Goal: Check status

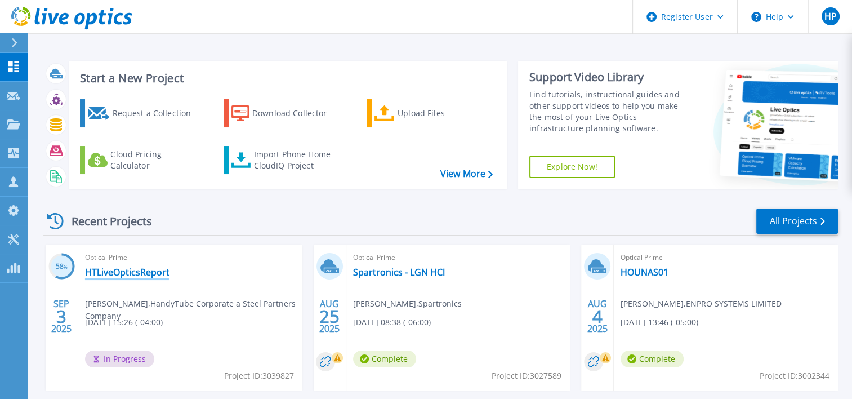
click at [115, 274] on link "HTLiveOpticsReport" at bounding box center [127, 271] width 85 height 11
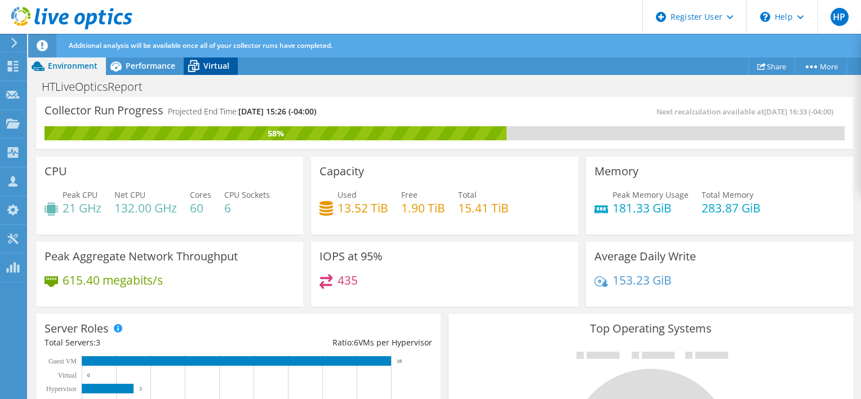
click at [206, 66] on span "Virtual" at bounding box center [216, 65] width 26 height 11
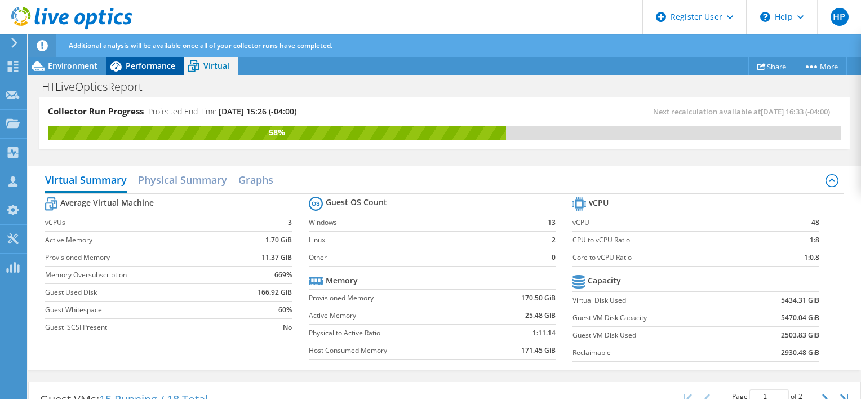
click at [165, 70] on span "Performance" at bounding box center [151, 65] width 50 height 11
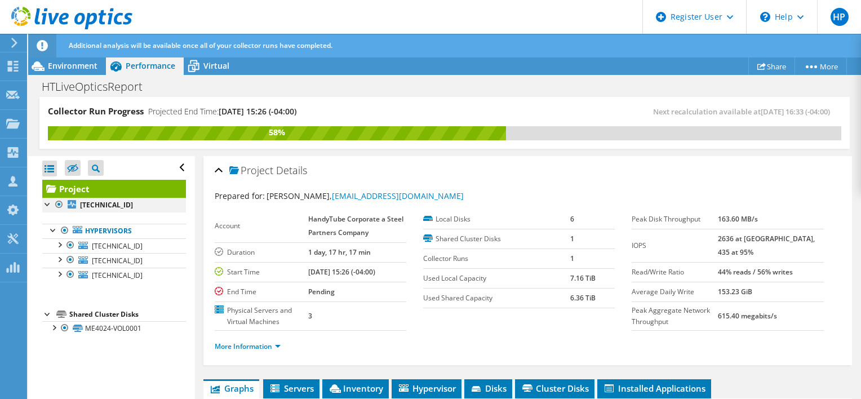
click at [47, 207] on div at bounding box center [47, 203] width 11 height 11
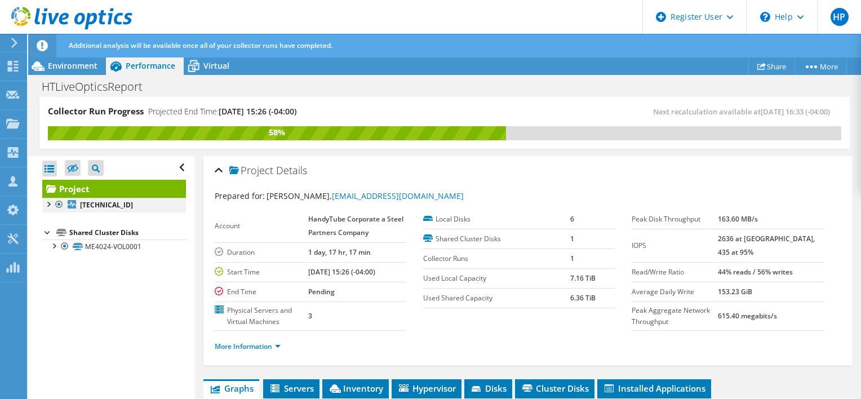
click at [57, 207] on div at bounding box center [59, 205] width 11 height 14
click at [61, 203] on div at bounding box center [59, 205] width 11 height 14
click at [81, 67] on span "Environment" at bounding box center [73, 65] width 50 height 11
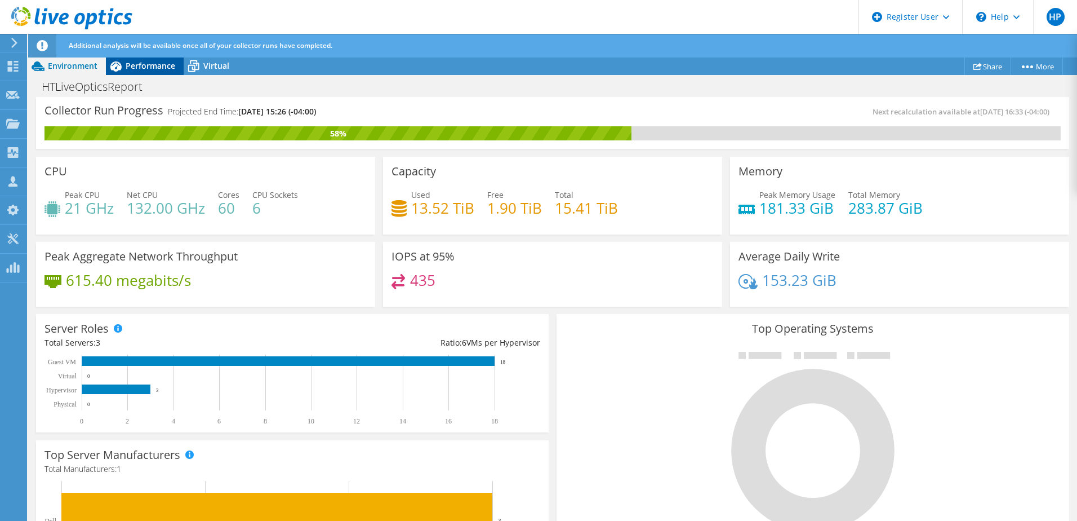
click at [163, 66] on span "Performance" at bounding box center [151, 65] width 50 height 11
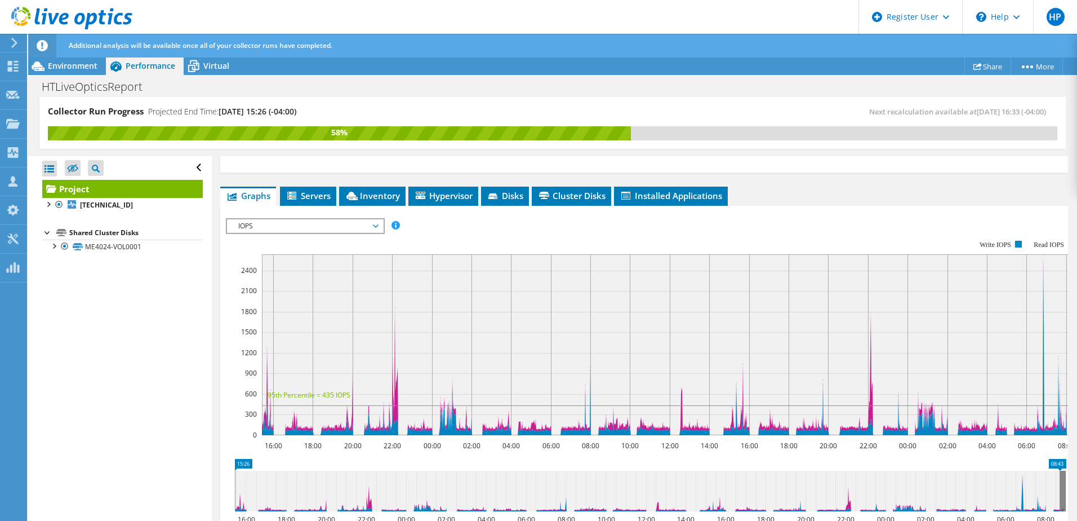
scroll to position [239, 0]
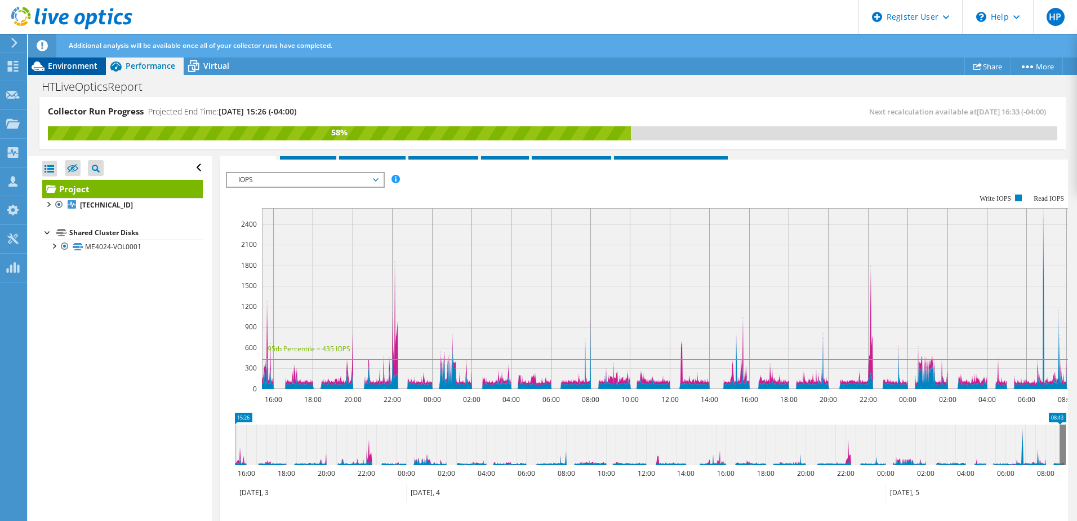
click at [83, 66] on span "Environment" at bounding box center [73, 65] width 50 height 11
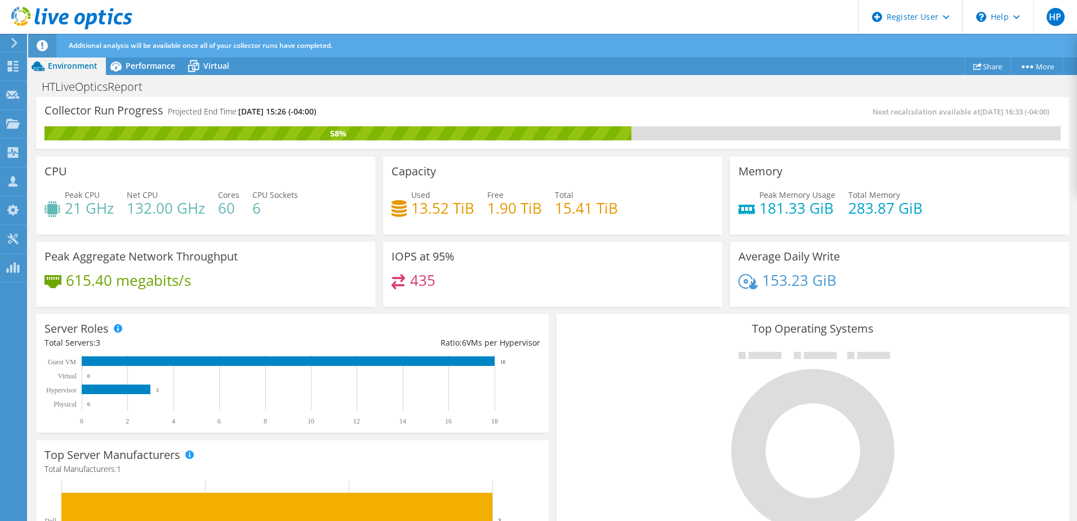
scroll to position [0, 0]
